Goal: Transaction & Acquisition: Purchase product/service

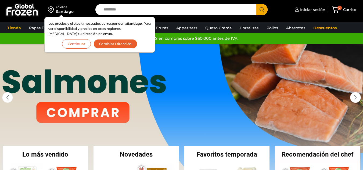
click at [68, 44] on button "Continuar" at bounding box center [76, 43] width 29 height 9
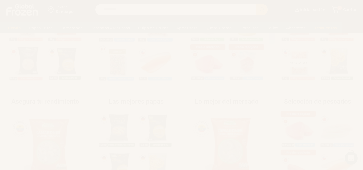
scroll to position [188, 0]
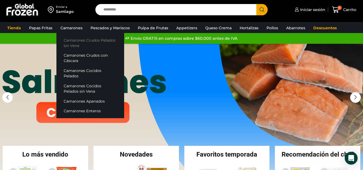
click at [78, 43] on link "Camarones Crudos Pelados sin Vena" at bounding box center [90, 42] width 68 height 15
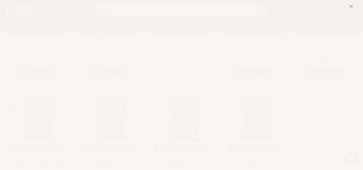
scroll to position [107, 0]
